Goal: Navigation & Orientation: Find specific page/section

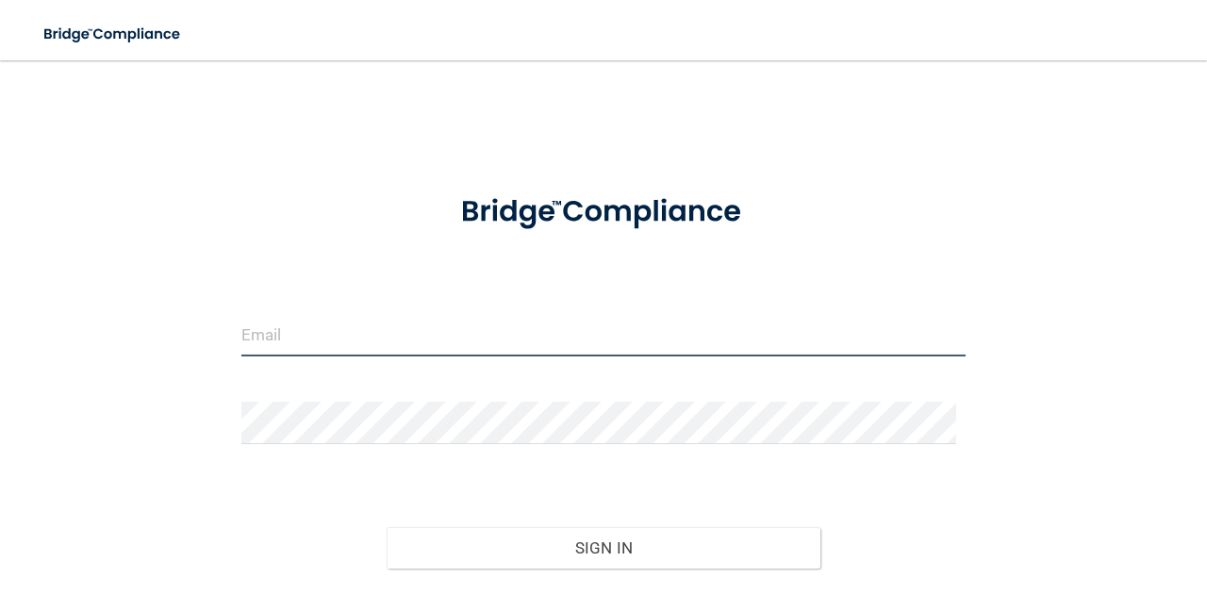
click at [282, 321] on input "email" at bounding box center [603, 335] width 724 height 42
type input "[EMAIL_ADDRESS][DOMAIN_NAME]"
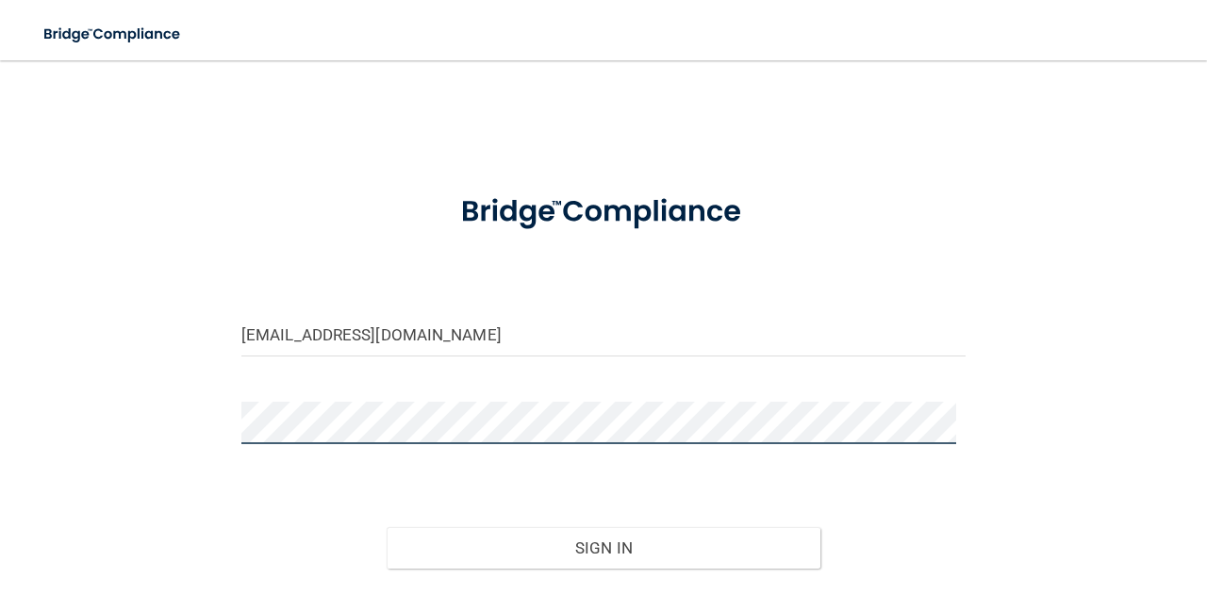
click at [387, 527] on button "Sign In" at bounding box center [604, 547] width 435 height 41
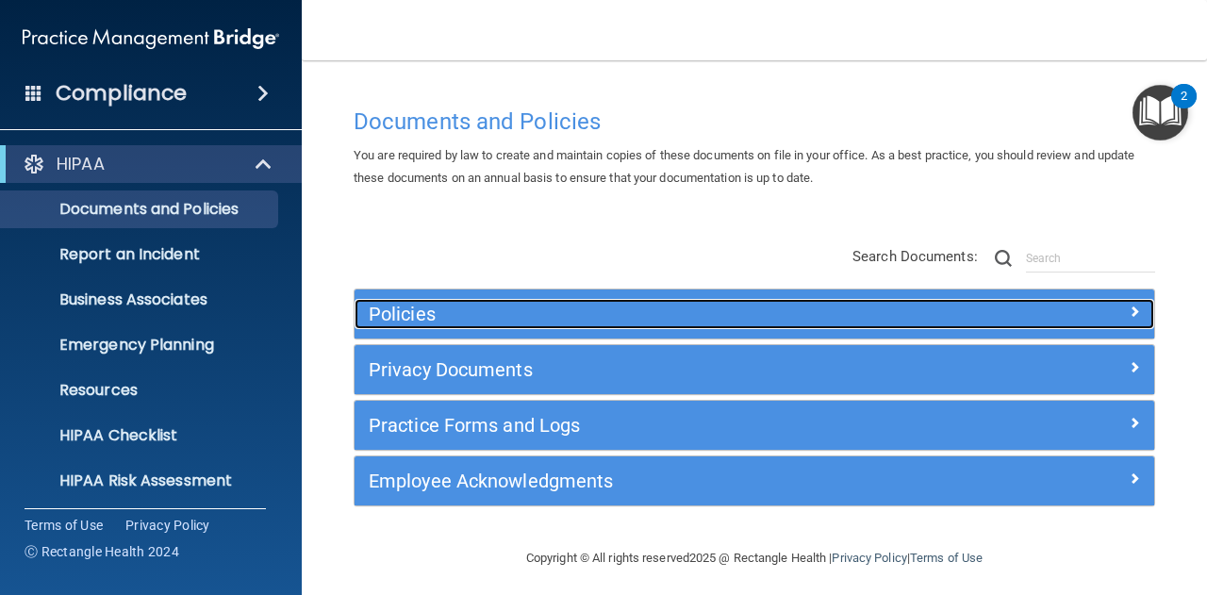
click at [546, 320] on h5 "Policies" at bounding box center [654, 314] width 571 height 21
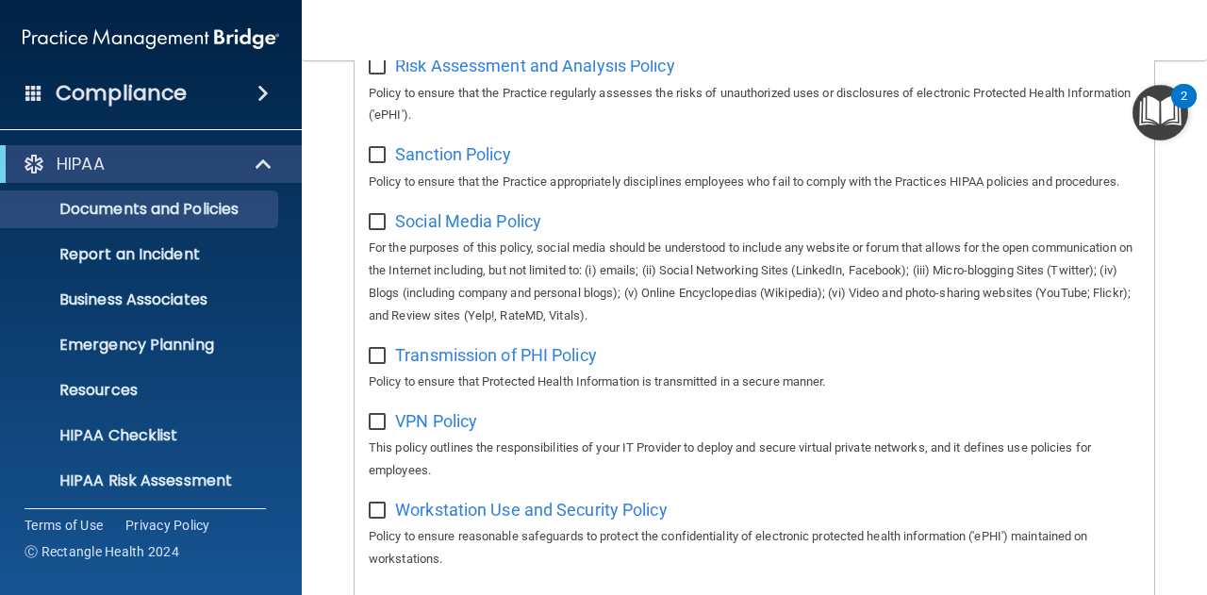
scroll to position [1801, 0]
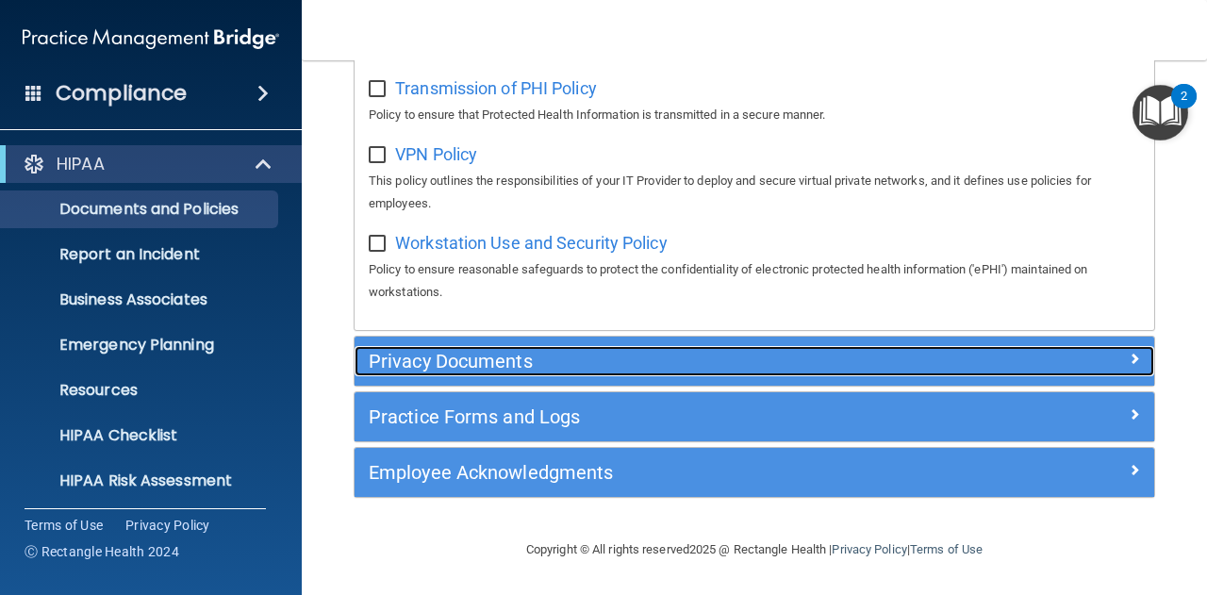
click at [467, 371] on h5 "Privacy Documents" at bounding box center [654, 361] width 571 height 21
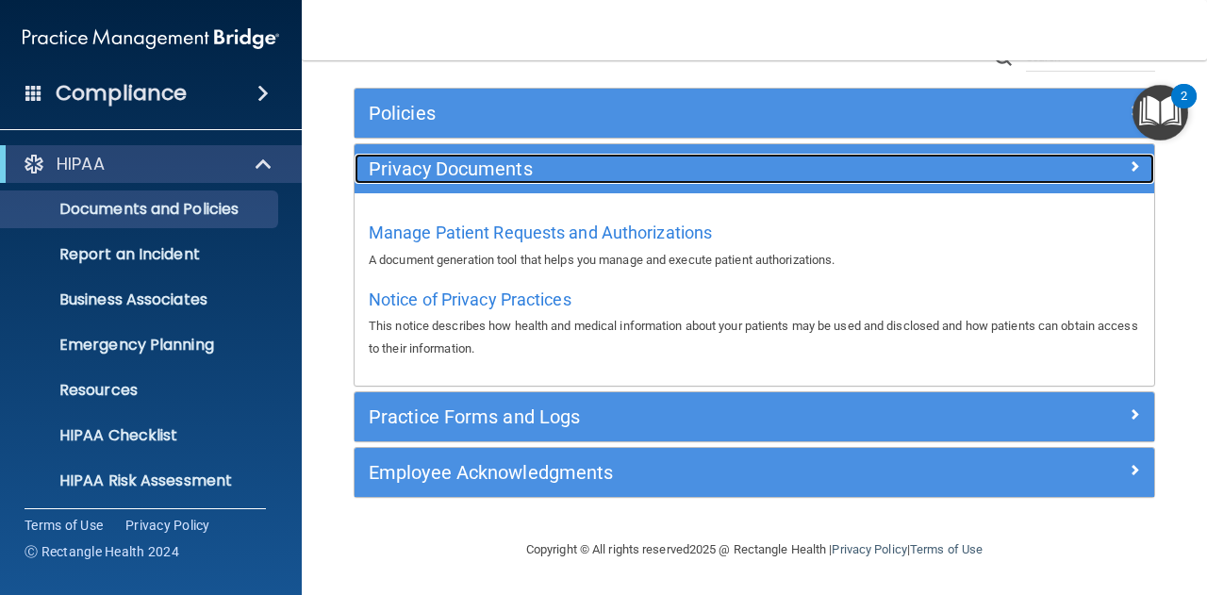
scroll to position [199, 0]
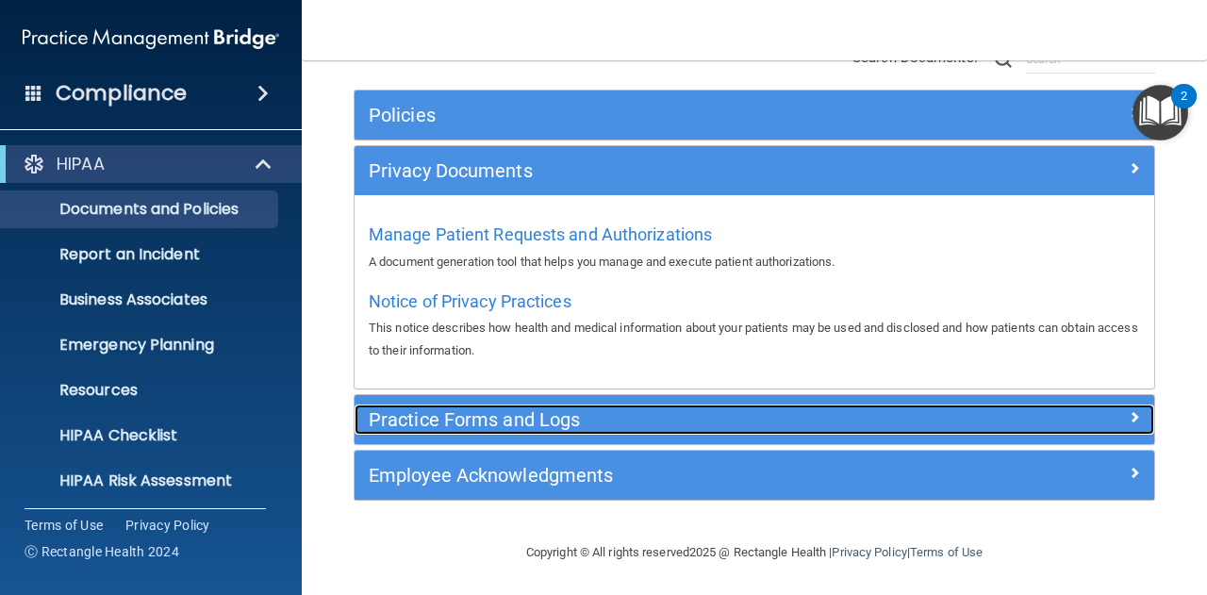
click at [496, 419] on h5 "Practice Forms and Logs" at bounding box center [654, 419] width 571 height 21
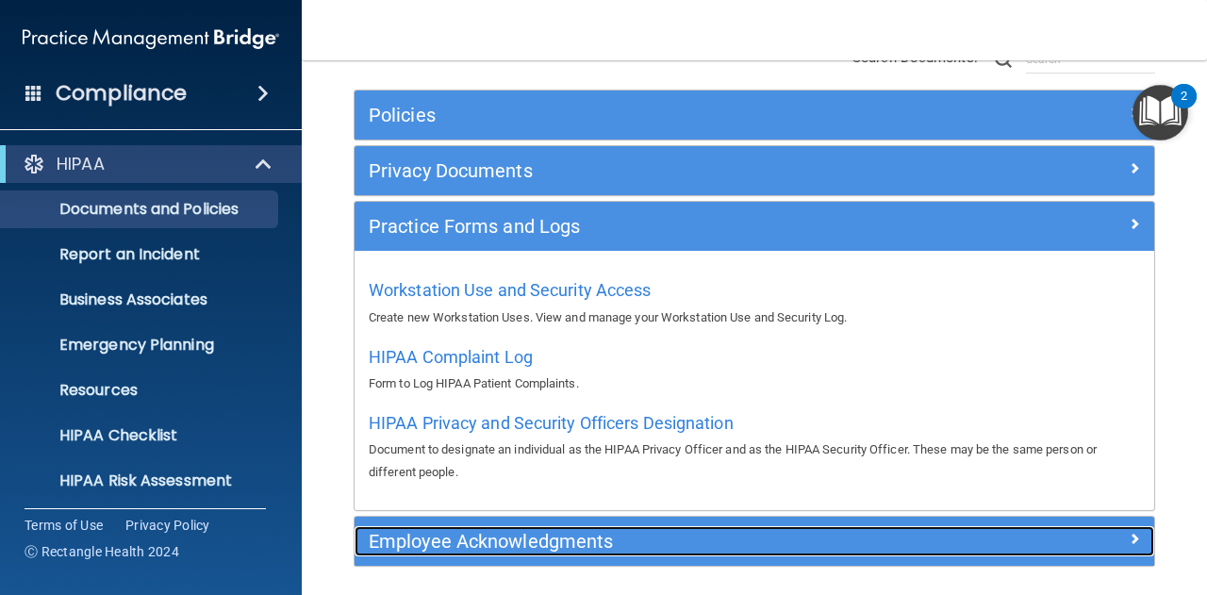
click at [519, 535] on h5 "Employee Acknowledgments" at bounding box center [654, 541] width 571 height 21
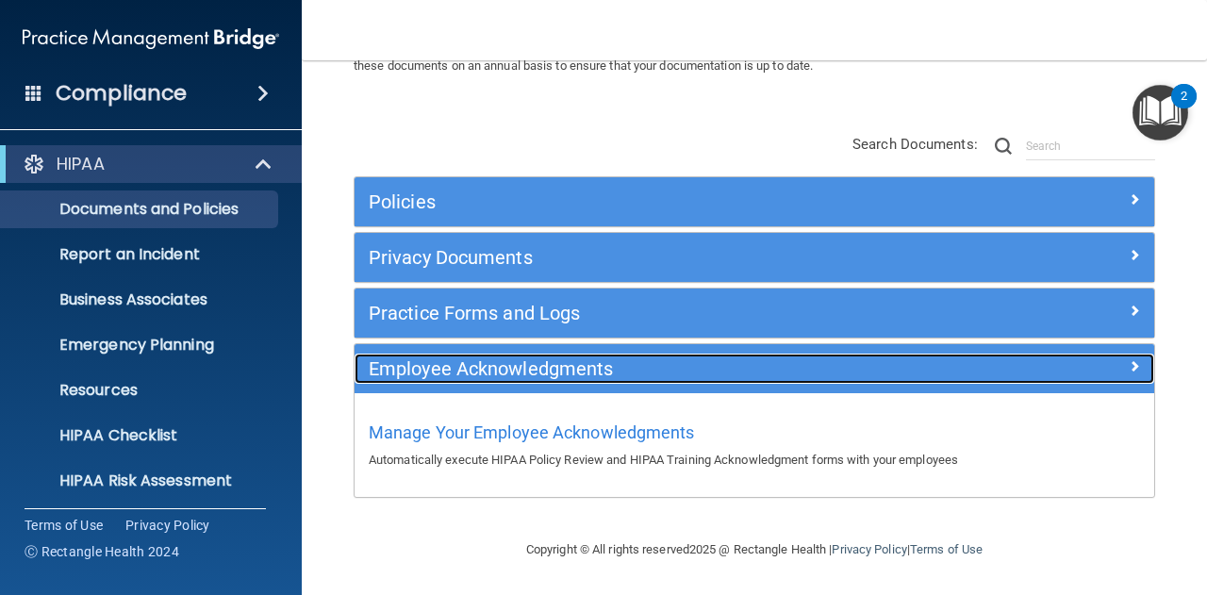
scroll to position [109, 0]
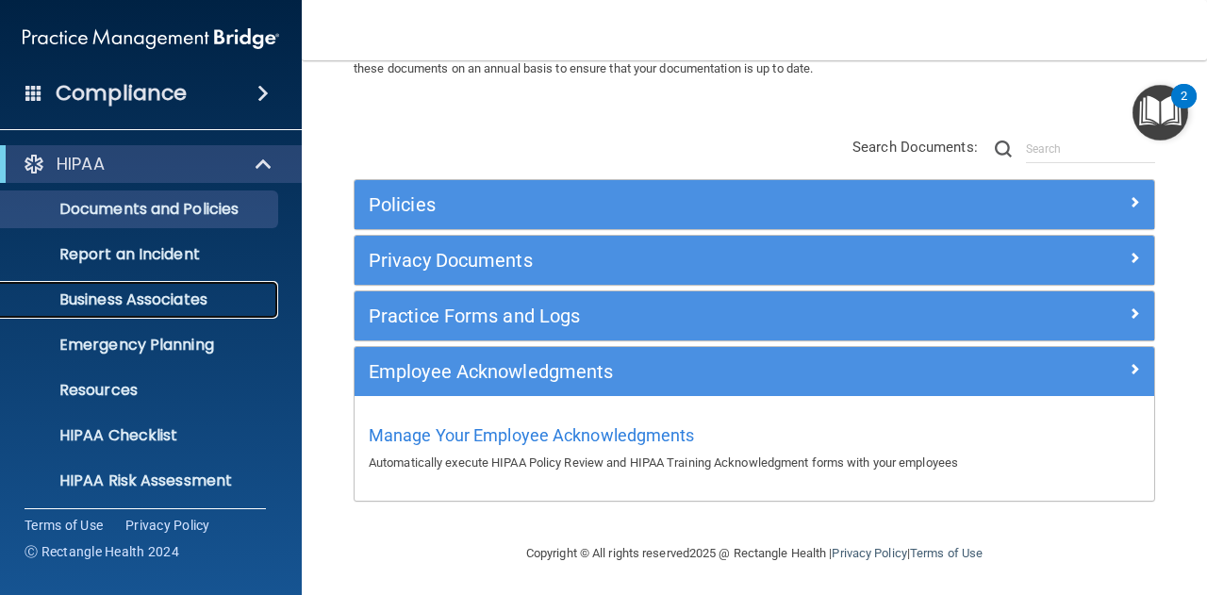
click at [179, 300] on p "Business Associates" at bounding box center [140, 299] width 257 height 19
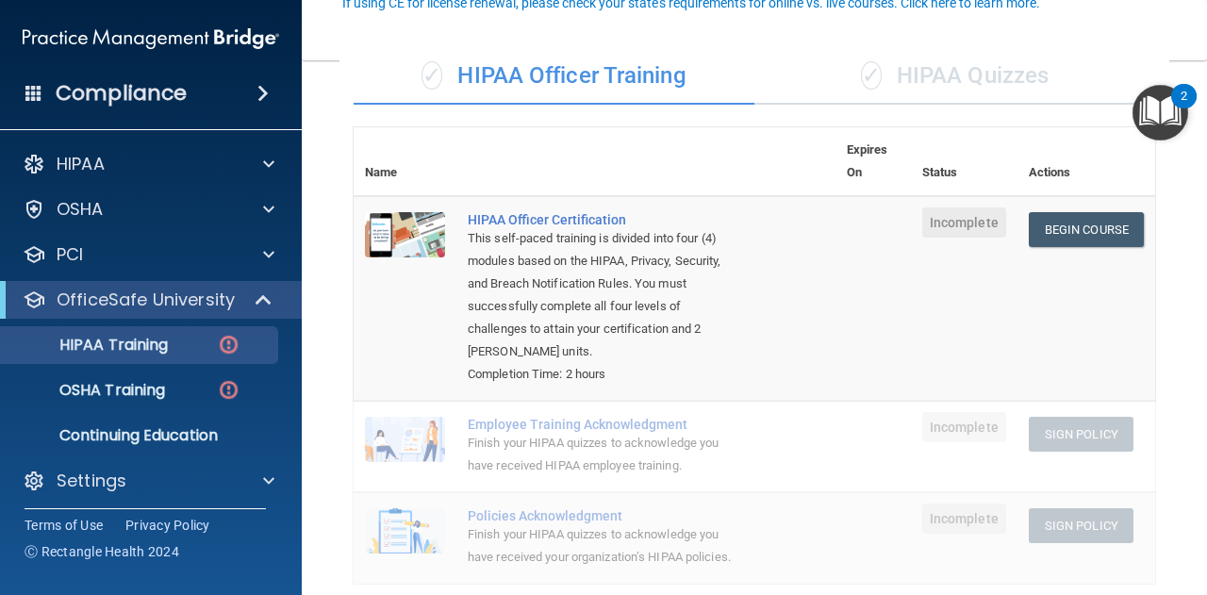
scroll to position [189, 0]
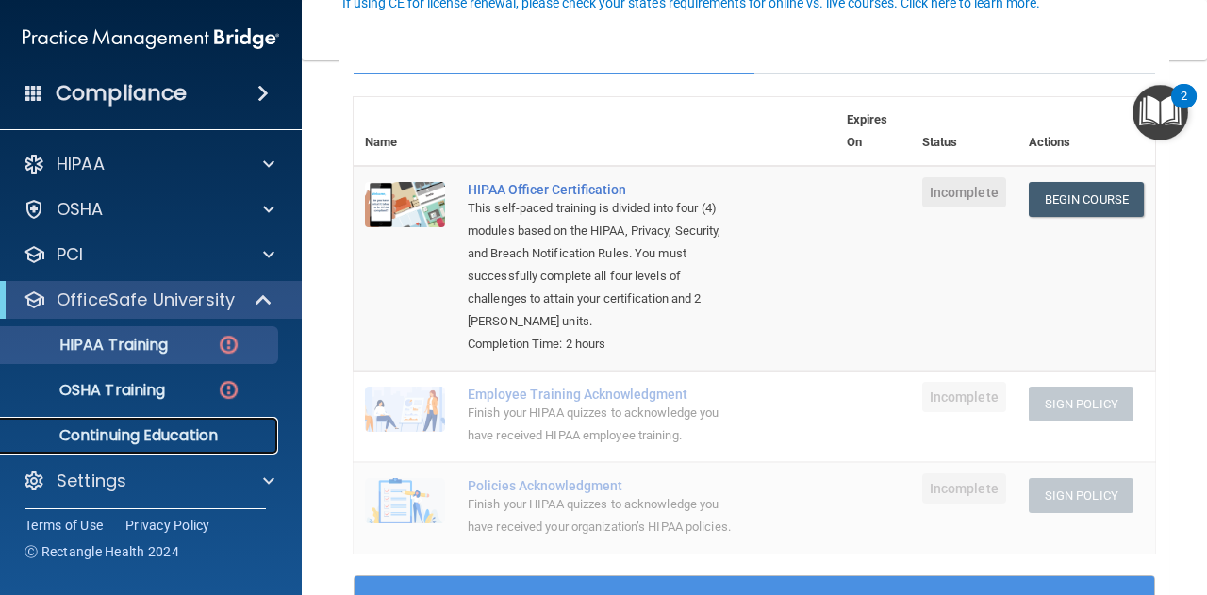
click at [189, 431] on p "Continuing Education" at bounding box center [140, 435] width 257 height 19
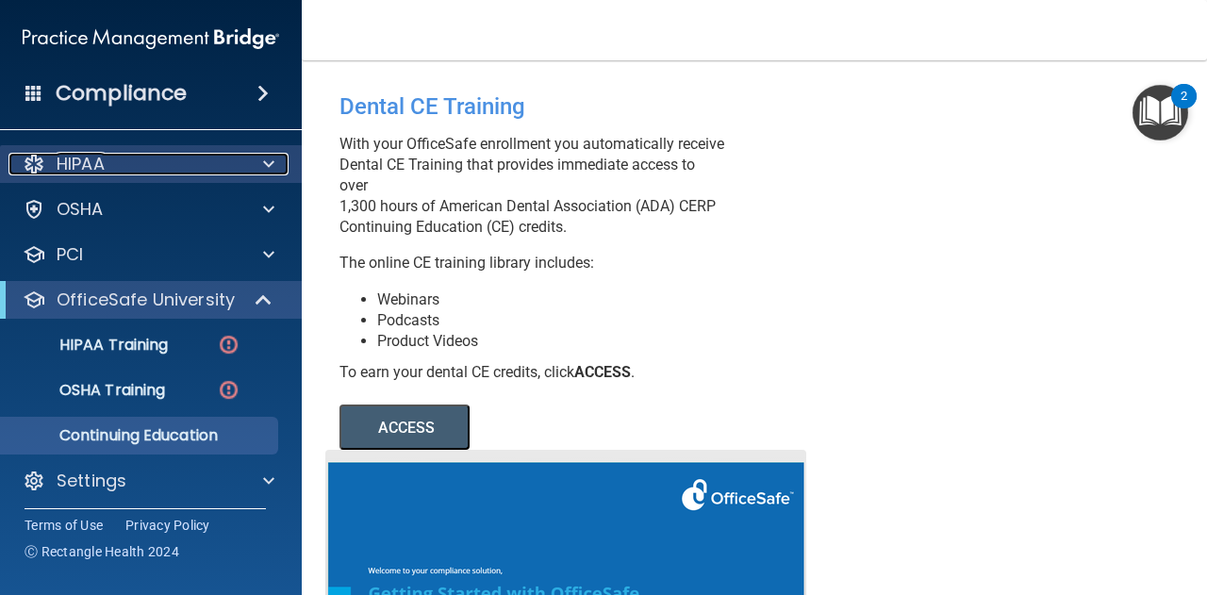
click at [249, 169] on div at bounding box center [265, 164] width 47 height 23
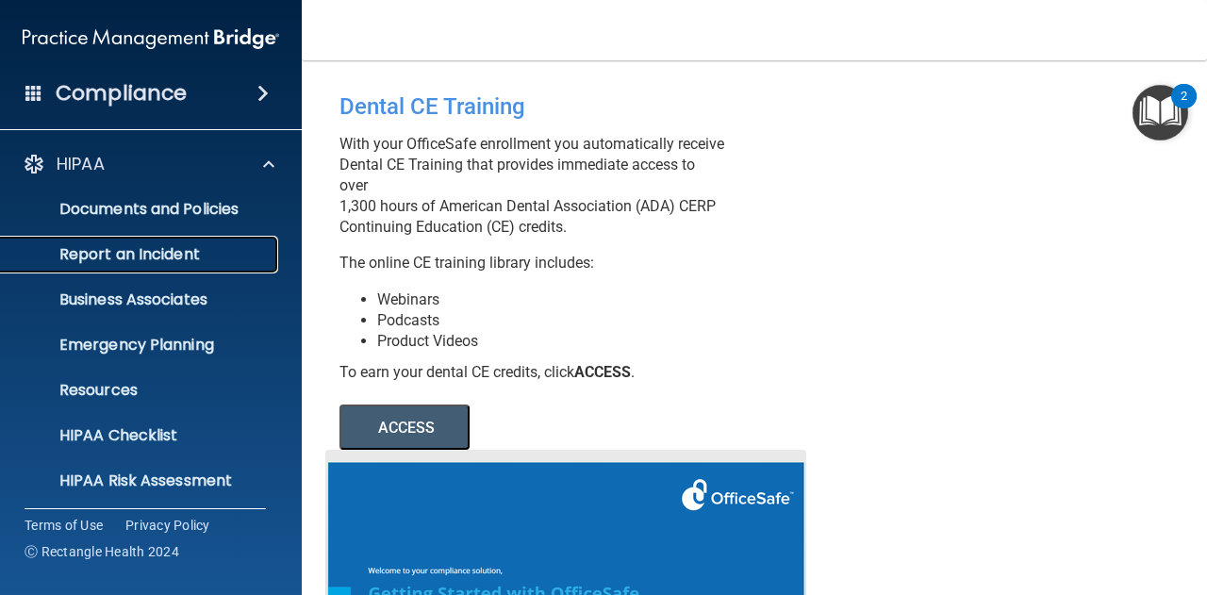
click at [118, 252] on p "Report an Incident" at bounding box center [140, 254] width 257 height 19
